Goal: Information Seeking & Learning: Learn about a topic

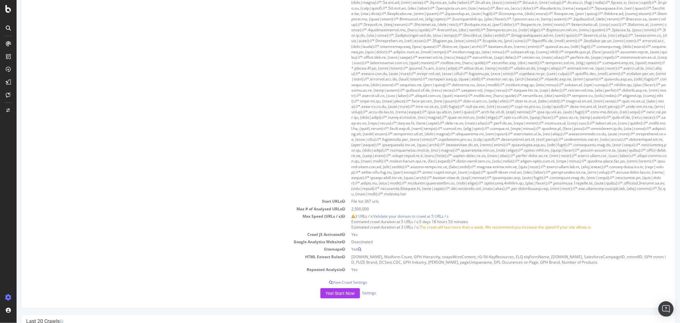
scroll to position [319, 0]
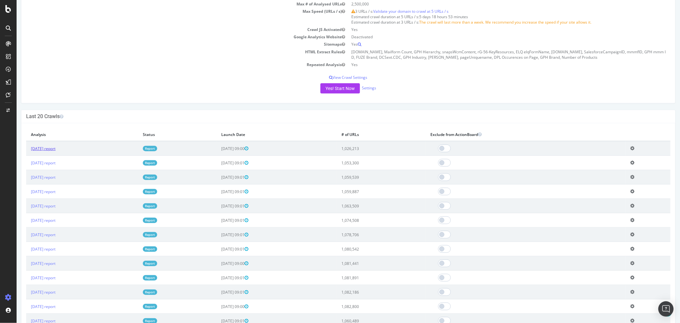
click at [55, 147] on link "[DATE] report" at bounding box center [43, 148] width 25 height 5
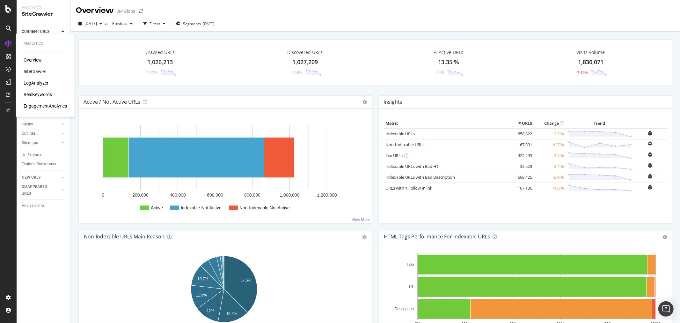
click at [34, 82] on div "LogAnalyzer" at bounding box center [36, 83] width 25 height 6
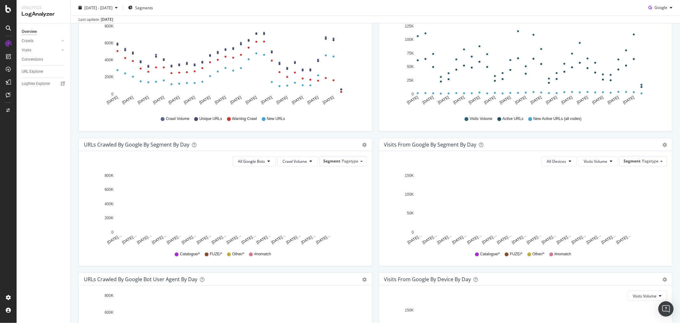
scroll to position [106, 0]
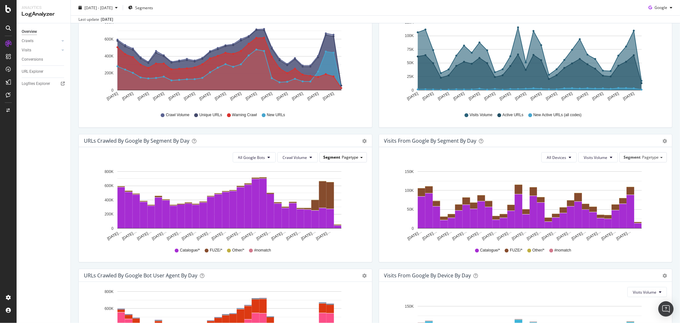
click at [354, 155] on span "Pagetype" at bounding box center [350, 156] width 17 height 5
click at [334, 176] on div "Locale" at bounding box center [338, 175] width 51 height 9
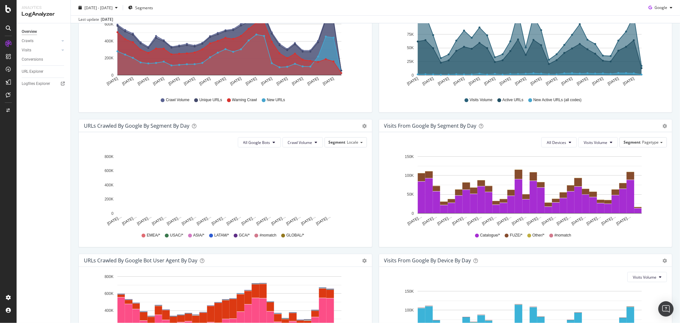
scroll to position [103, 0]
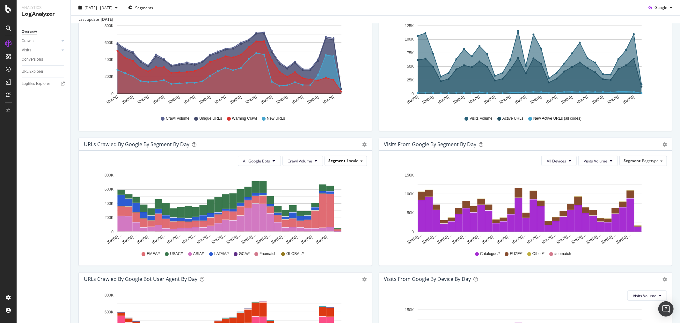
click at [350, 157] on div "Segment Locale" at bounding box center [346, 160] width 42 height 9
click at [338, 220] on div "Host" at bounding box center [338, 221] width 51 height 9
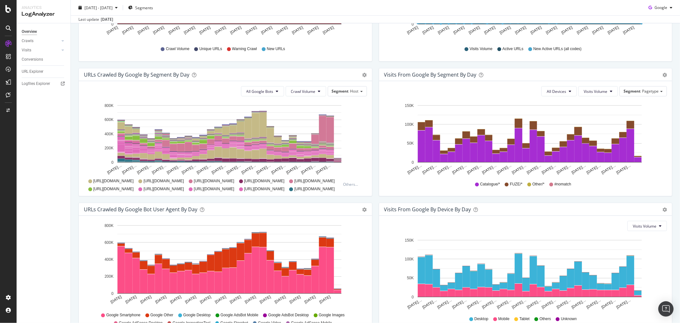
scroll to position [138, 0]
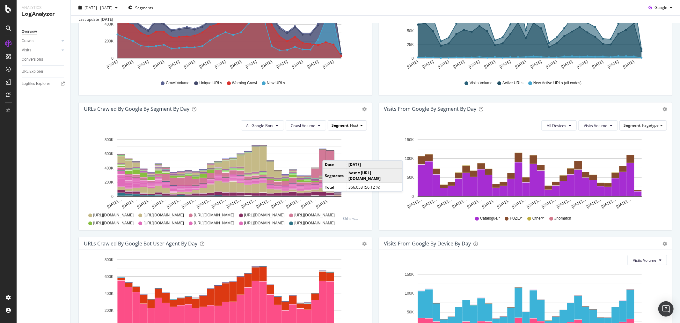
click at [359, 127] on div "Segment Host" at bounding box center [347, 125] width 39 height 9
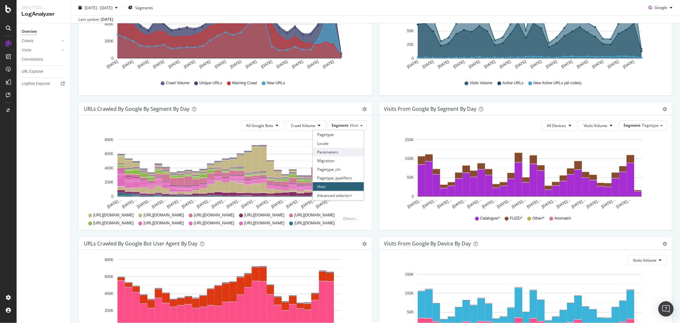
click at [332, 149] on div "Parameters" at bounding box center [338, 152] width 51 height 9
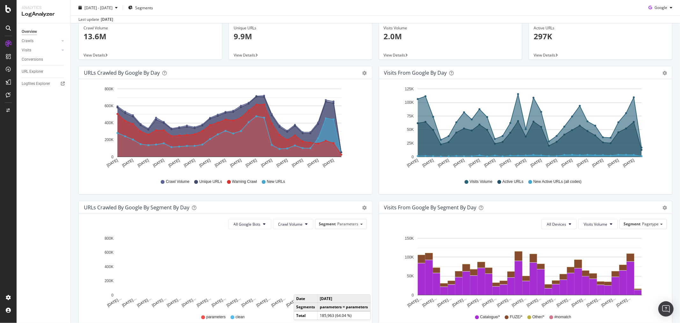
scroll to position [106, 0]
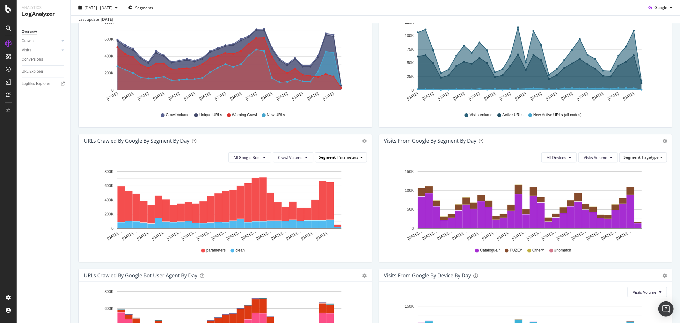
click at [359, 154] on div "Segment Parameters" at bounding box center [340, 156] width 51 height 9
click at [336, 168] on div "Pagetype" at bounding box center [338, 166] width 51 height 9
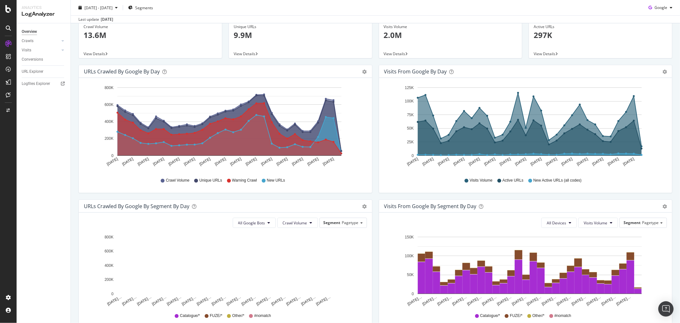
scroll to position [32, 0]
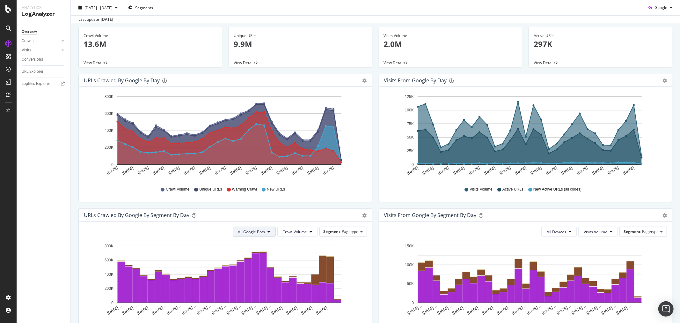
click at [267, 234] on button "All Google Bots" at bounding box center [254, 231] width 43 height 10
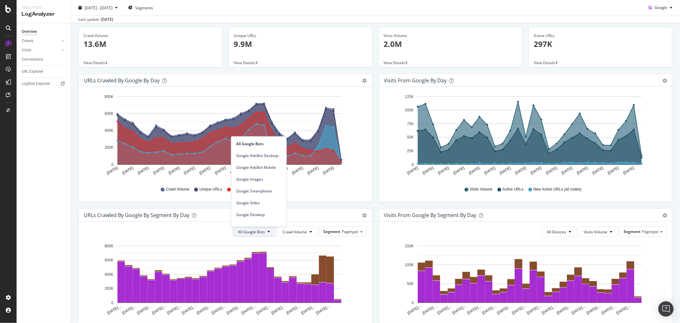
click at [267, 234] on button "All Google Bots" at bounding box center [254, 231] width 43 height 10
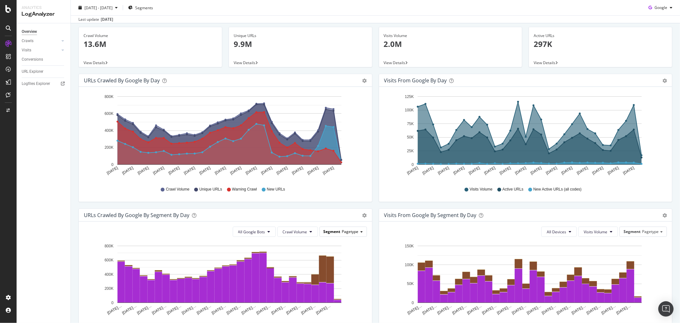
click at [355, 233] on span "Pagetype" at bounding box center [350, 231] width 17 height 5
click at [329, 251] on div "Locale" at bounding box center [338, 249] width 51 height 9
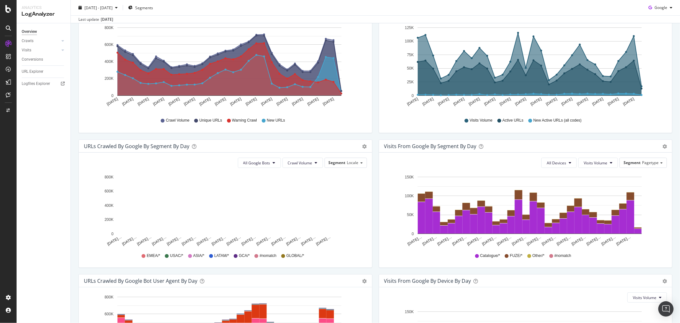
scroll to position [103, 0]
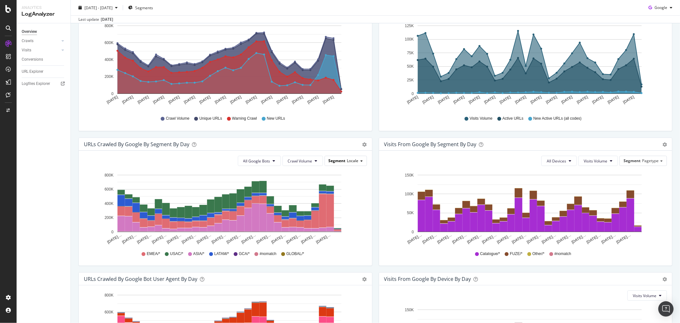
click at [355, 162] on span "Locale" at bounding box center [352, 160] width 11 height 5
click at [354, 160] on span "Locale" at bounding box center [352, 160] width 11 height 5
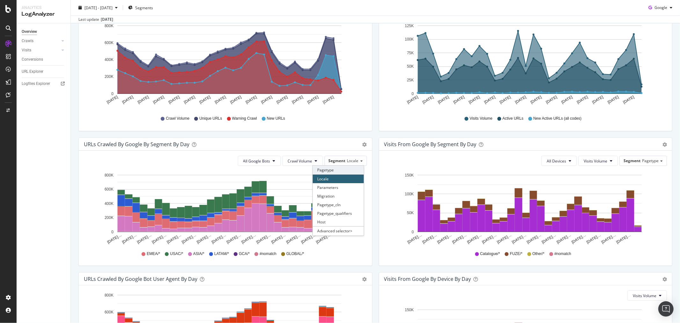
click at [338, 170] on div "Pagetype" at bounding box center [338, 169] width 51 height 9
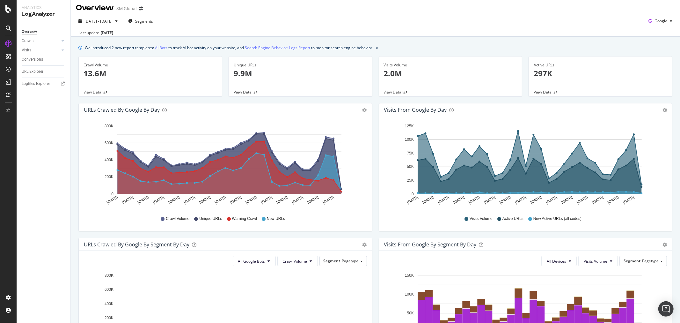
scroll to position [0, 0]
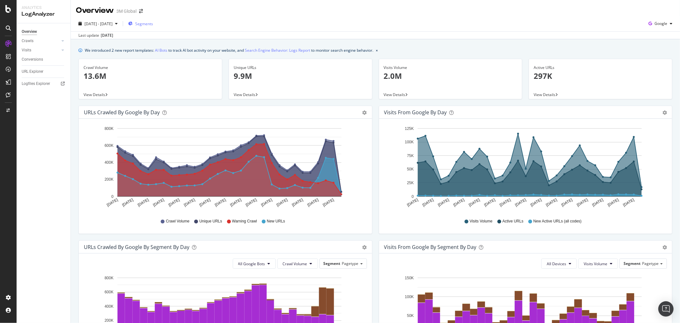
click at [153, 23] on span "Segments" at bounding box center [144, 23] width 18 height 5
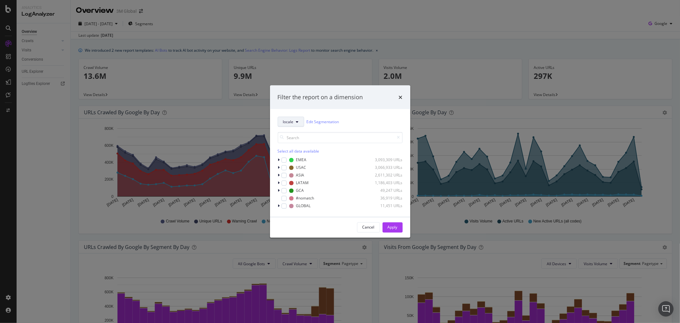
click at [294, 123] on button "locale" at bounding box center [291, 121] width 26 height 10
click at [297, 158] on span "locale" at bounding box center [300, 156] width 34 height 6
click at [279, 159] on icon "modal" at bounding box center [279, 160] width 2 height 4
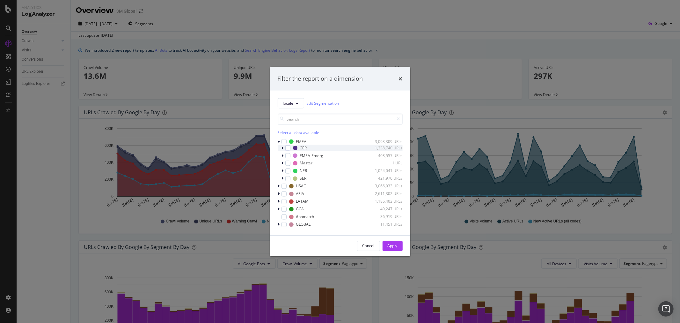
click at [282, 148] on icon "modal" at bounding box center [283, 148] width 2 height 4
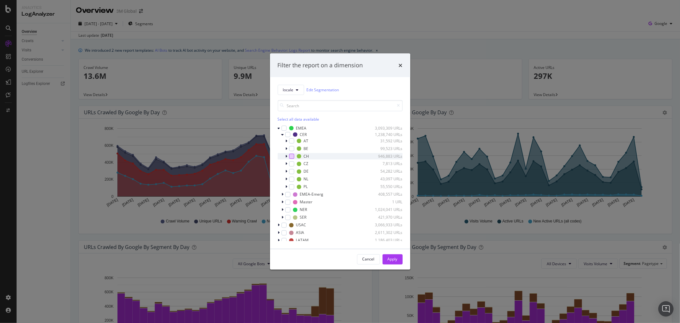
click at [291, 156] on div "modal" at bounding box center [291, 155] width 5 height 5
click at [397, 259] on div "Apply" at bounding box center [393, 258] width 10 height 5
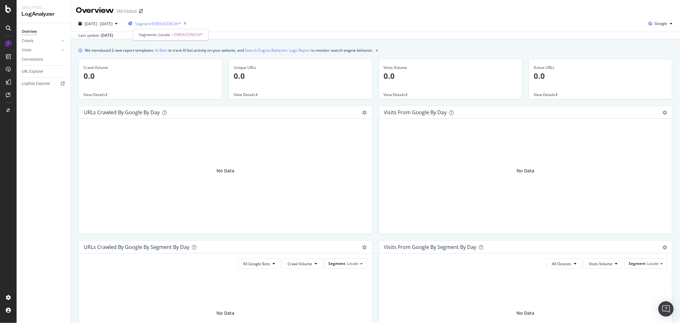
click at [170, 23] on span "Segment: EMEA/CER/CH/*" at bounding box center [158, 23] width 46 height 5
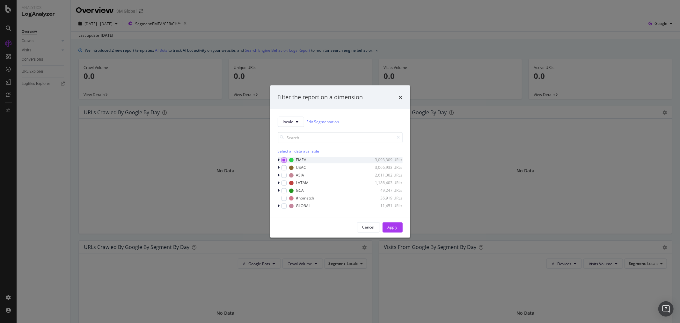
click at [284, 158] on icon "modal" at bounding box center [284, 159] width 3 height 3
click at [283, 158] on icon "modal" at bounding box center [284, 159] width 3 height 3
click at [279, 160] on icon "modal" at bounding box center [279, 160] width 2 height 4
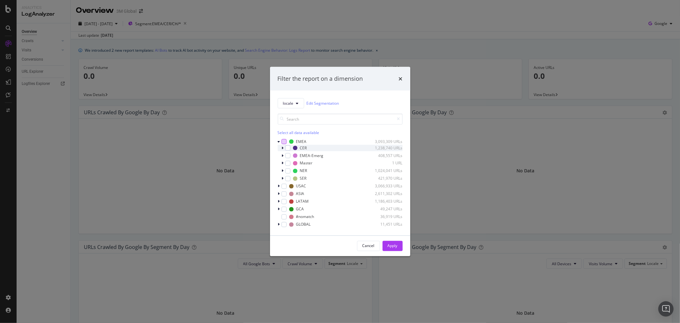
click at [282, 148] on icon "modal" at bounding box center [283, 148] width 2 height 4
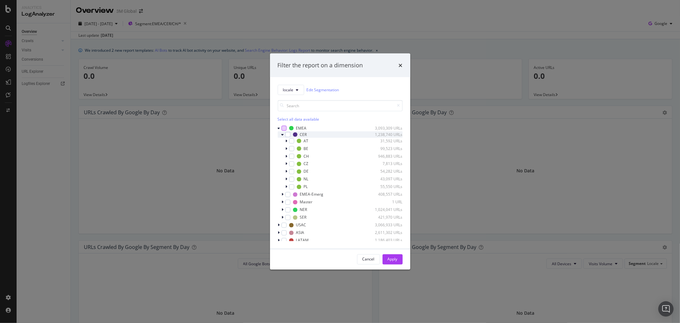
click at [283, 135] on icon "modal" at bounding box center [283, 134] width 3 height 4
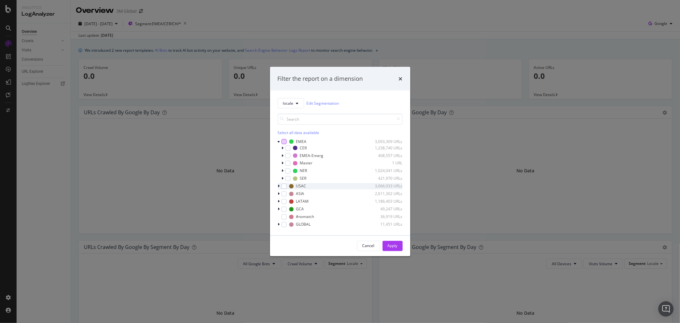
click at [279, 184] on icon "modal" at bounding box center [279, 186] width 2 height 4
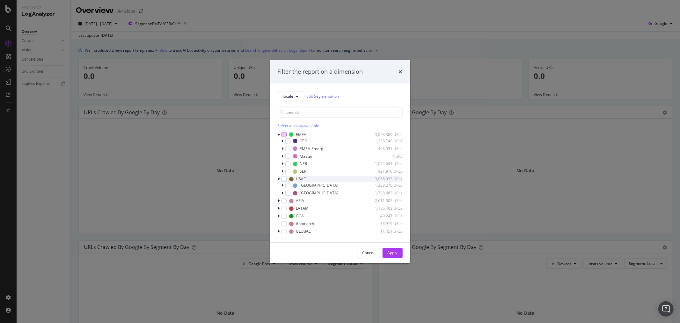
click at [279, 179] on icon "modal" at bounding box center [279, 179] width 3 height 4
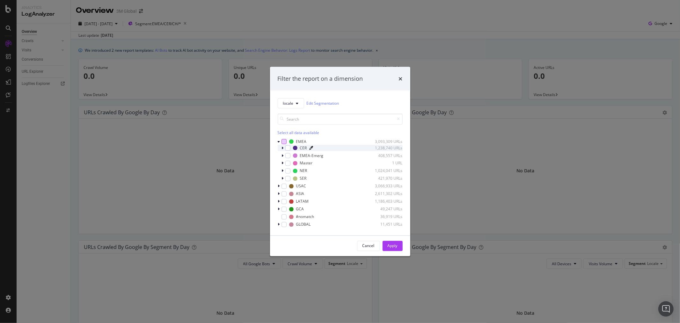
click at [311, 147] on icon "modal" at bounding box center [312, 148] width 4 height 4
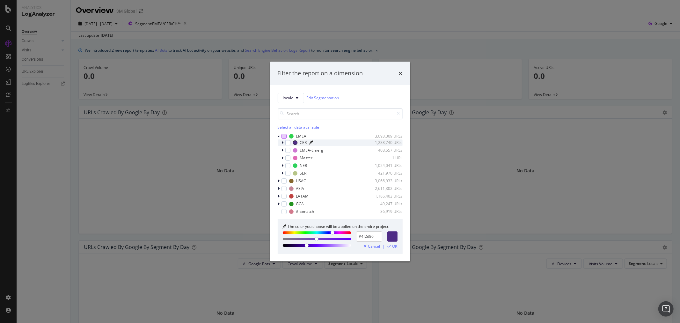
click at [311, 143] on icon "modal" at bounding box center [312, 143] width 4 height 4
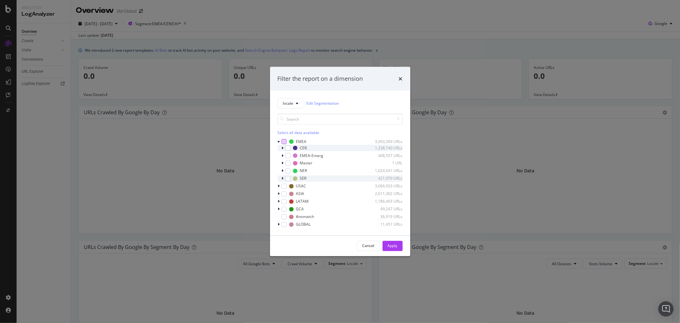
click at [282, 178] on icon "modal" at bounding box center [283, 178] width 2 height 4
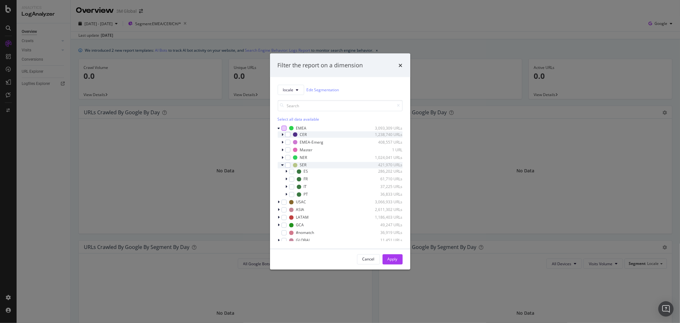
click at [282, 164] on icon "modal" at bounding box center [283, 165] width 3 height 4
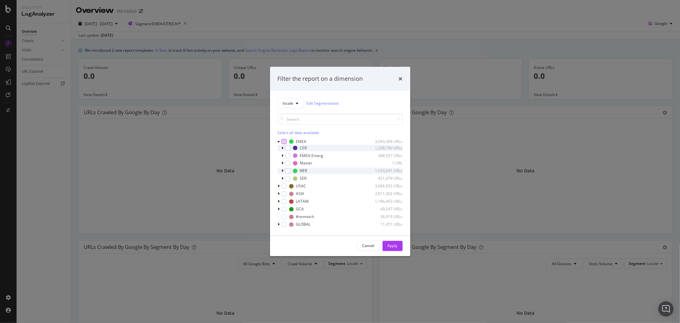
click at [282, 169] on div "modal" at bounding box center [284, 170] width 4 height 6
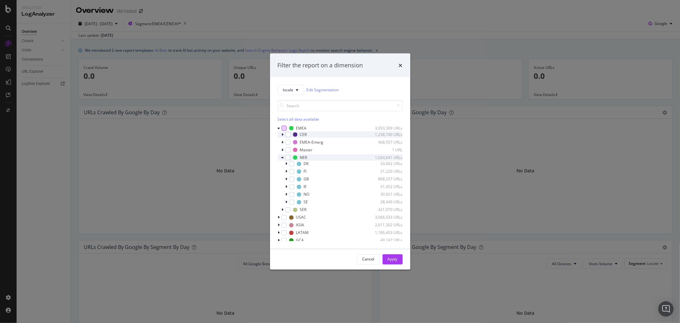
click at [282, 158] on icon "modal" at bounding box center [283, 157] width 3 height 4
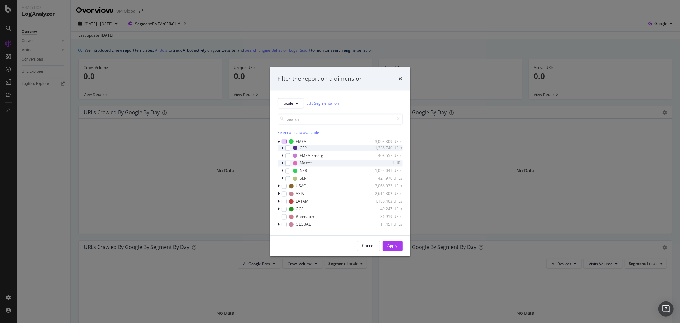
click at [282, 162] on icon "modal" at bounding box center [283, 163] width 2 height 4
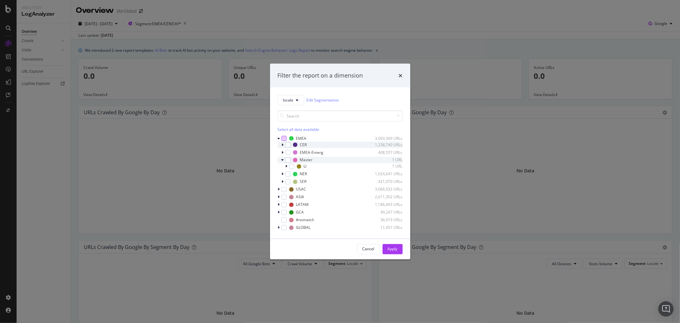
click at [282, 160] on icon "modal" at bounding box center [283, 160] width 3 height 4
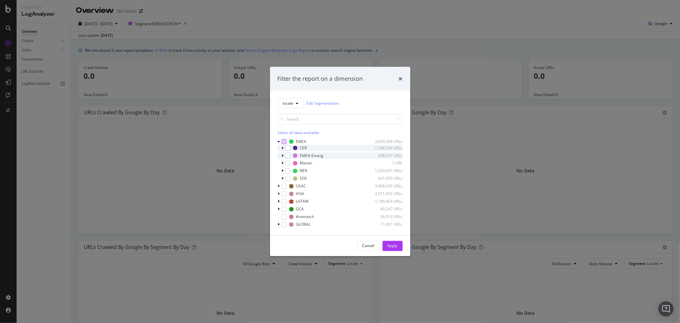
click at [284, 154] on div "modal" at bounding box center [284, 155] width 4 height 6
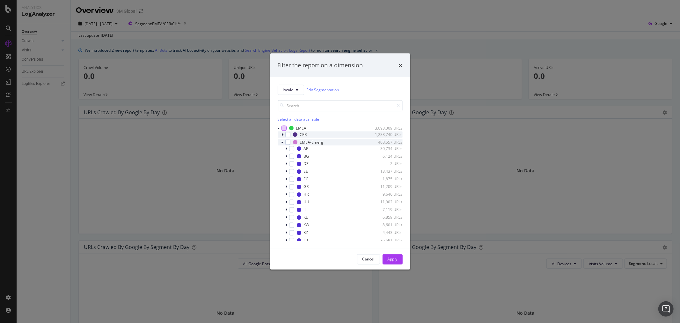
click at [283, 142] on icon "modal" at bounding box center [283, 142] width 3 height 4
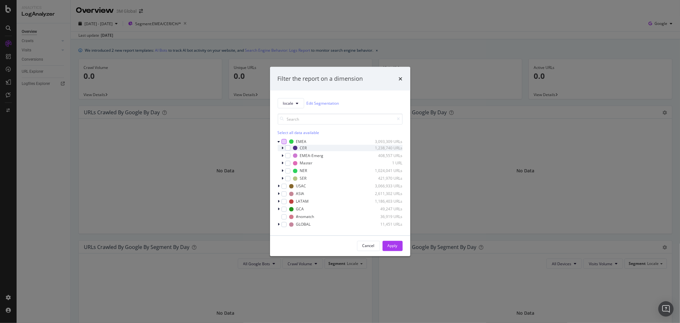
click at [283, 147] on icon "modal" at bounding box center [283, 148] width 2 height 4
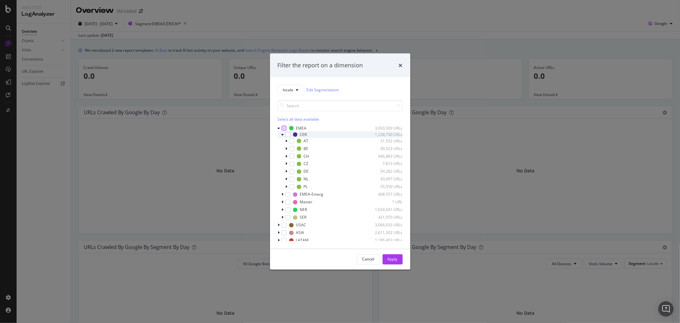
click at [282, 133] on icon "modal" at bounding box center [283, 134] width 3 height 4
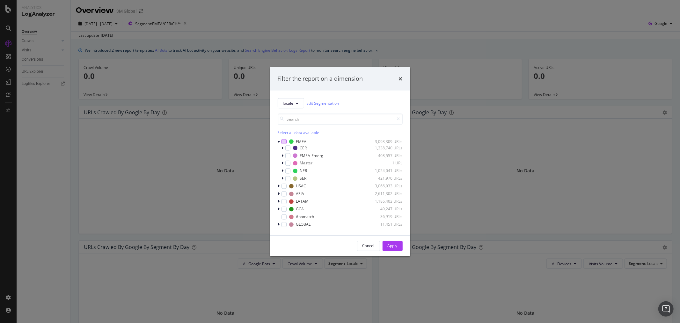
click at [276, 143] on div "locale Edit Segmentation Select all data available EMEA 3,093,309 URLs CER 1,23…" at bounding box center [340, 162] width 140 height 145
click at [280, 141] on icon "modal" at bounding box center [279, 141] width 3 height 4
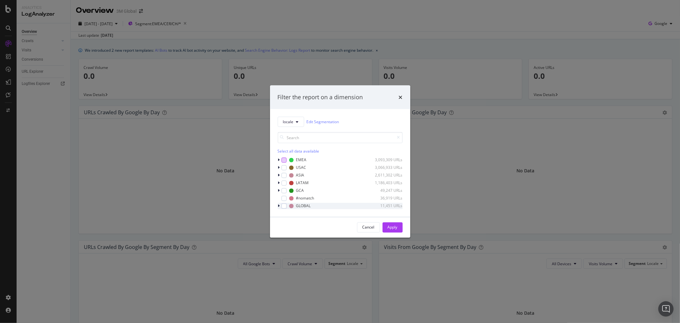
click at [279, 206] on icon "modal" at bounding box center [279, 206] width 2 height 4
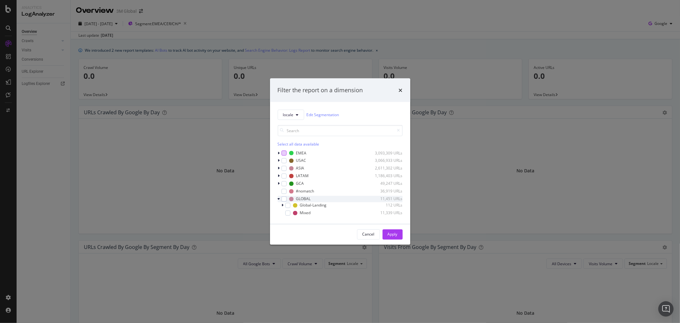
click at [279, 197] on icon "modal" at bounding box center [279, 199] width 3 height 4
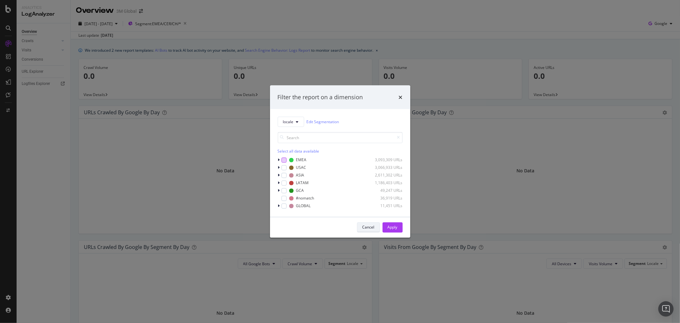
click at [369, 227] on div "Cancel" at bounding box center [369, 226] width 12 height 5
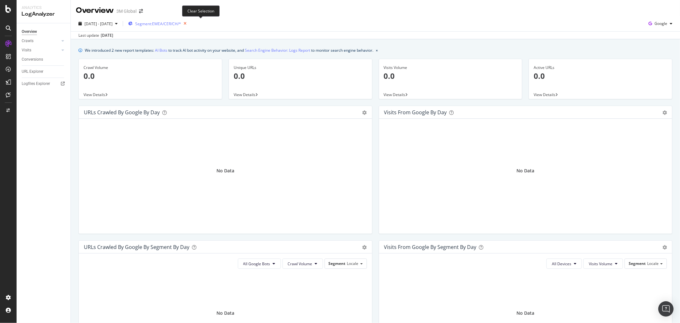
click at [189, 24] on icon "button" at bounding box center [185, 23] width 8 height 9
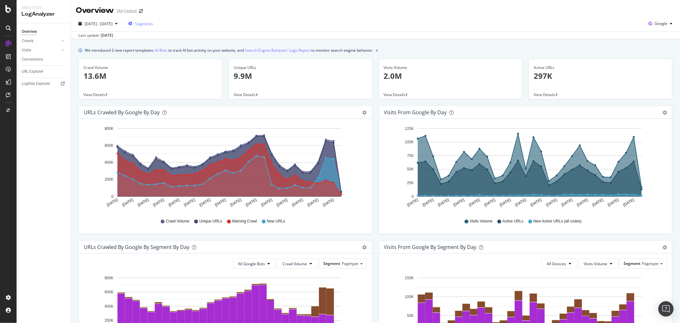
click at [153, 22] on span "Segments" at bounding box center [144, 23] width 18 height 5
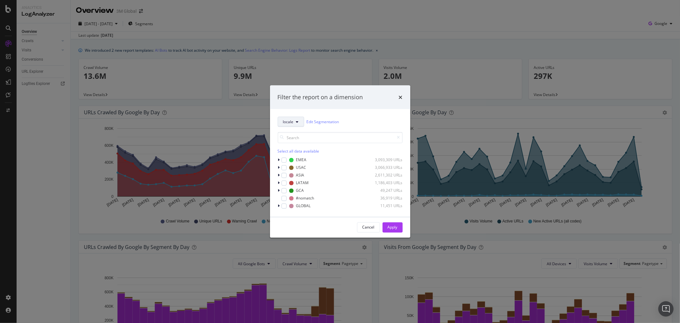
click at [299, 119] on button "locale" at bounding box center [291, 121] width 26 height 10
click at [298, 147] on span "pagetype" at bounding box center [300, 145] width 34 height 6
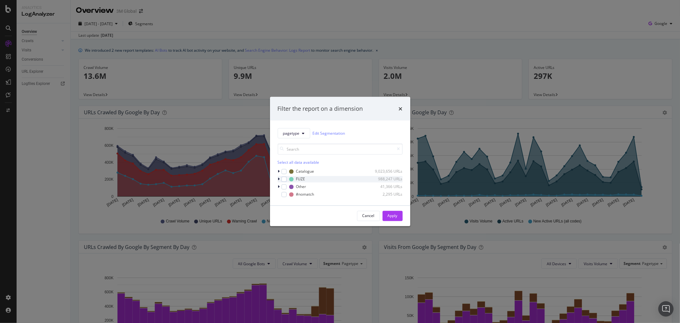
click at [279, 177] on icon "modal" at bounding box center [279, 179] width 2 height 4
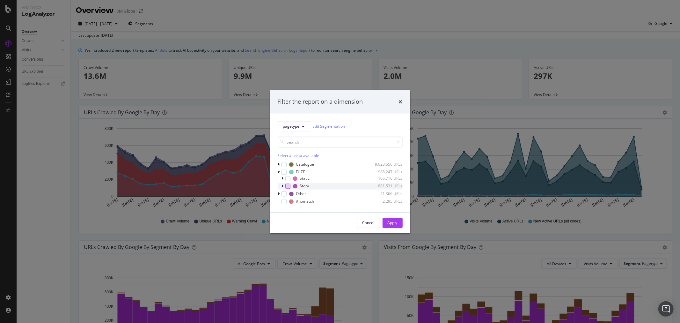
click at [288, 186] on div "modal" at bounding box center [287, 185] width 5 height 5
click at [283, 186] on icon "modal" at bounding box center [283, 186] width 2 height 4
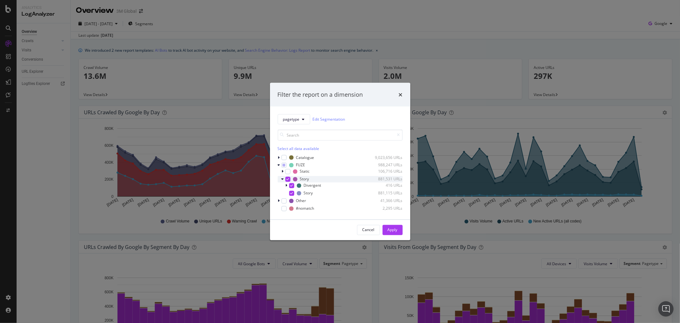
click at [283, 180] on icon "modal" at bounding box center [283, 179] width 3 height 4
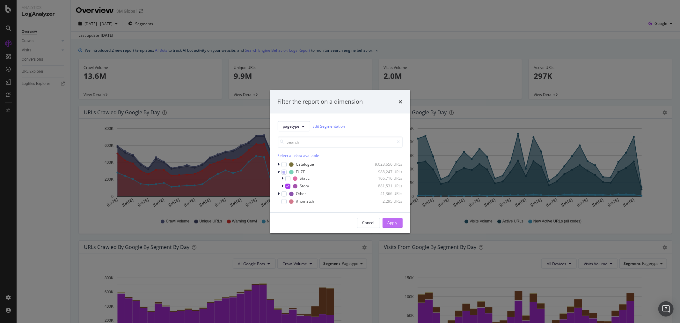
click at [394, 219] on div "Apply" at bounding box center [393, 223] width 10 height 10
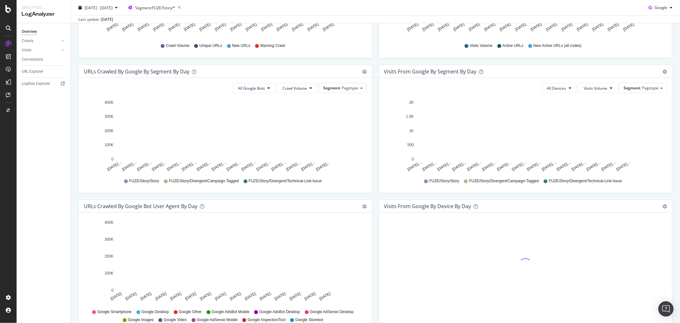
scroll to position [177, 0]
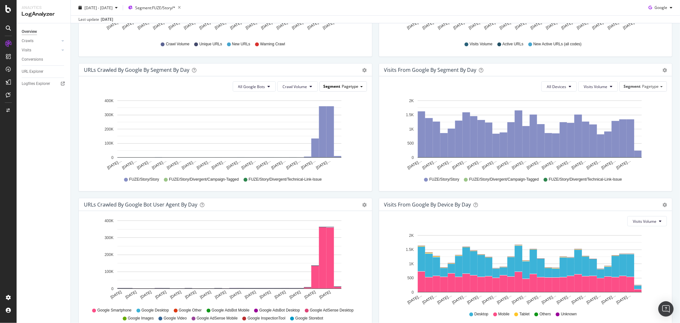
click at [360, 86] on div "Segment Pagetype" at bounding box center [343, 86] width 47 height 9
click at [343, 104] on div "Locale" at bounding box center [338, 104] width 51 height 9
click at [357, 86] on div "Segment Locale" at bounding box center [346, 86] width 42 height 9
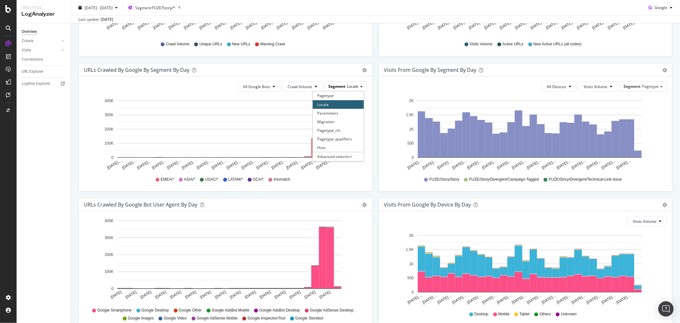
click at [357, 86] on div "Segment Locale" at bounding box center [346, 86] width 42 height 9
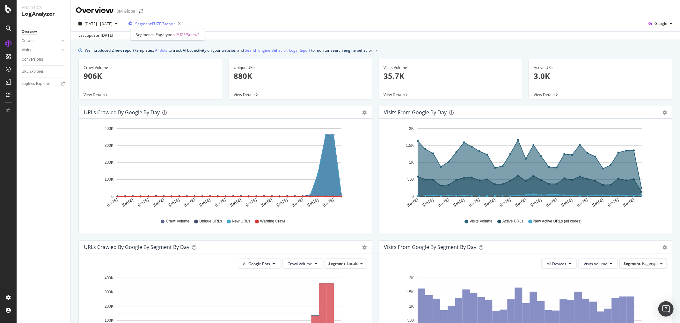
click at [175, 24] on span "Segment: FUZE/Story/*" at bounding box center [155, 23] width 40 height 5
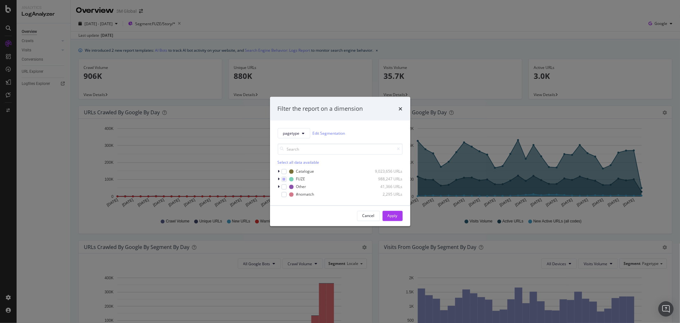
click at [379, 25] on div "Filter the report on a dimension pagetype Edit Segmentation Select all data ava…" at bounding box center [340, 161] width 680 height 323
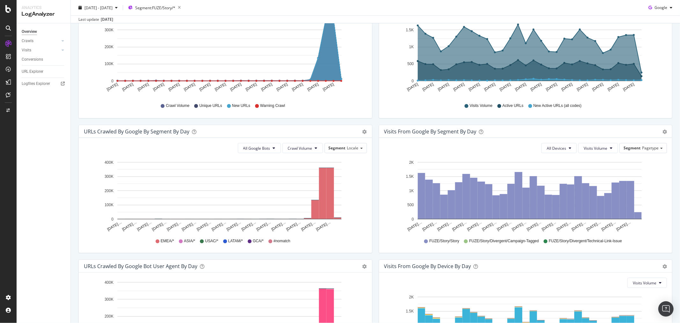
scroll to position [103, 0]
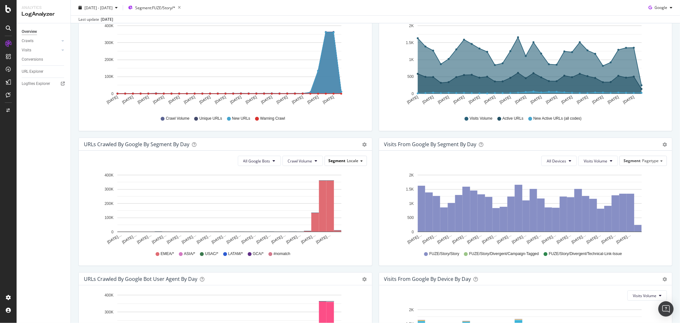
click at [360, 161] on span at bounding box center [361, 160] width 3 height 1
click at [357, 229] on div "Advanced selector >" at bounding box center [338, 230] width 51 height 9
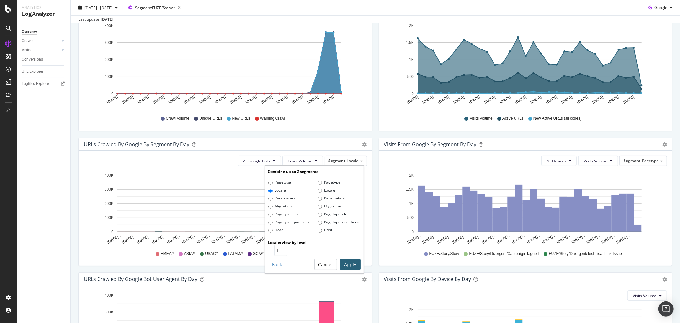
click at [323, 265] on button "Cancel" at bounding box center [325, 264] width 23 height 11
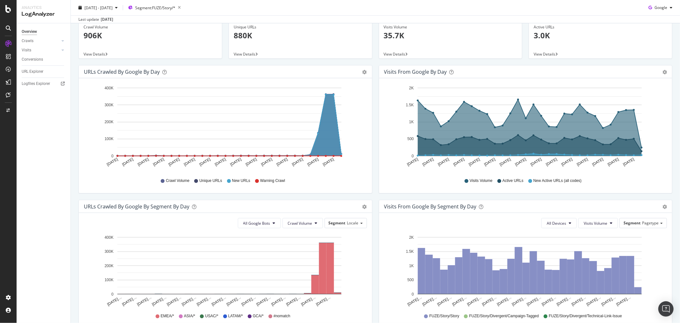
scroll to position [142, 0]
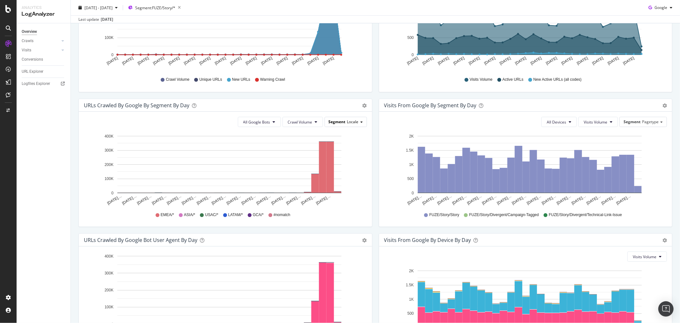
click at [359, 121] on div "Segment Locale" at bounding box center [346, 121] width 42 height 9
click at [334, 132] on div "Pagetype" at bounding box center [338, 131] width 51 height 9
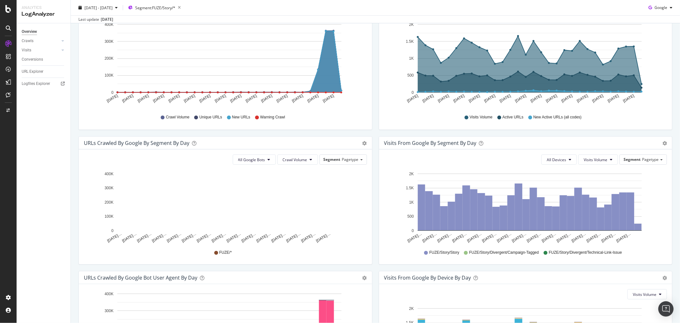
scroll to position [0, 0]
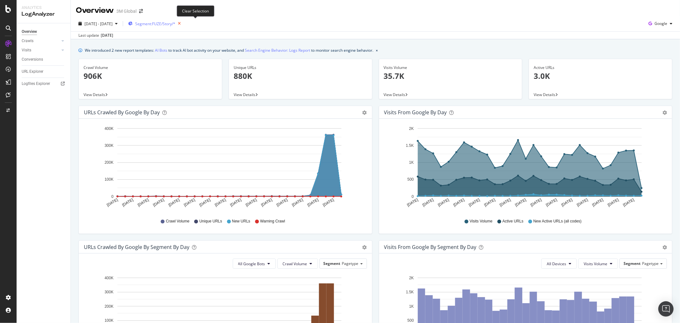
click at [183, 25] on icon "button" at bounding box center [179, 23] width 8 height 9
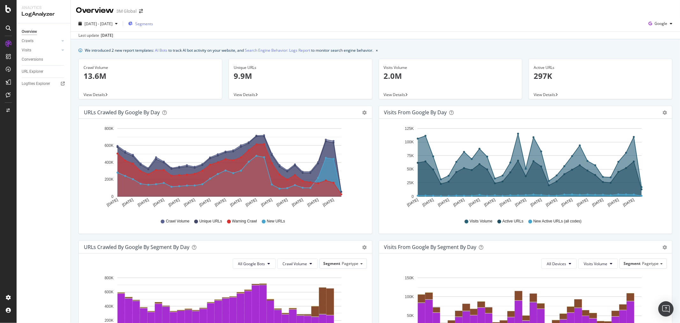
click at [153, 23] on span "Segments" at bounding box center [144, 23] width 18 height 5
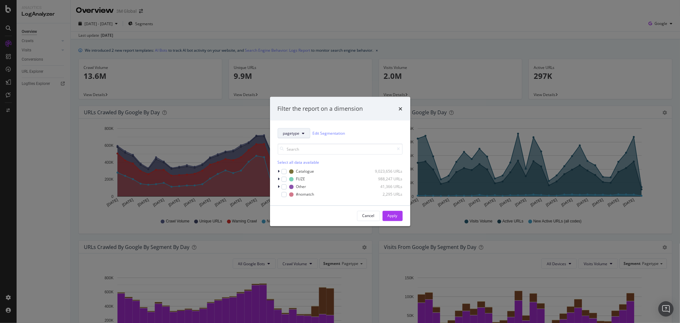
click at [304, 134] on icon "modal" at bounding box center [303, 133] width 3 height 4
click at [301, 132] on button "pagetype" at bounding box center [294, 133] width 33 height 10
click at [301, 131] on button "pagetype" at bounding box center [294, 133] width 33 height 10
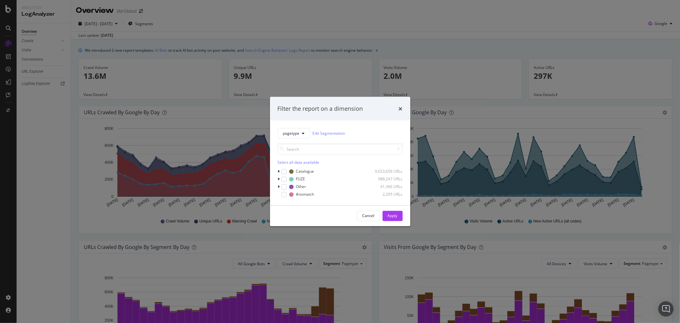
click at [360, 125] on div "pagetype Edit Segmentation Select all data available Catalogue 9,023,656 URLs F…" at bounding box center [340, 162] width 140 height 85
click at [278, 179] on div "modal" at bounding box center [280, 179] width 4 height 6
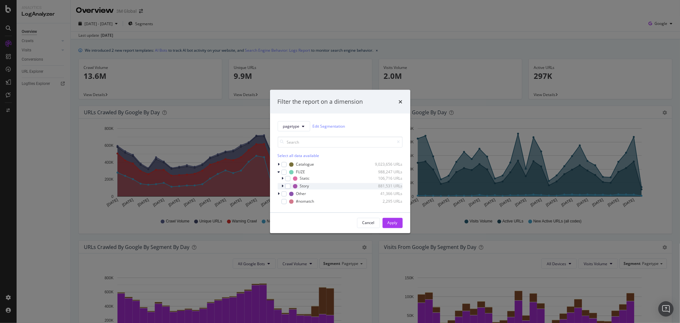
click at [284, 186] on div "modal" at bounding box center [284, 186] width 4 height 6
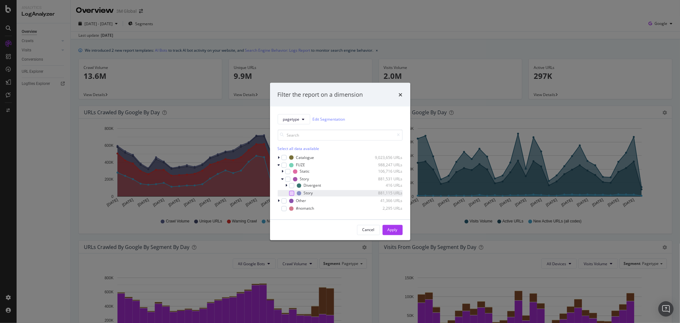
click at [291, 193] on div "modal" at bounding box center [291, 192] width 5 height 5
click at [391, 229] on div "Apply" at bounding box center [393, 229] width 10 height 5
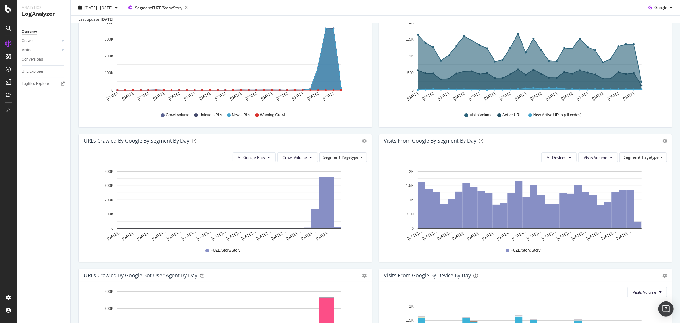
scroll to position [142, 0]
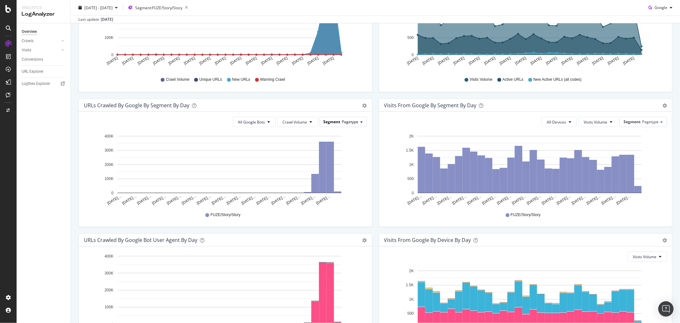
click at [357, 123] on div "Segment Pagetype" at bounding box center [343, 121] width 47 height 9
click at [342, 138] on div "Locale" at bounding box center [338, 140] width 51 height 9
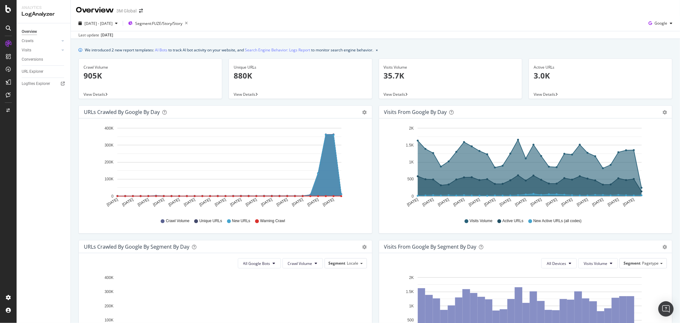
scroll to position [0, 0]
click at [190, 26] on icon "button" at bounding box center [186, 23] width 8 height 9
